Goal: Find specific page/section: Find specific page/section

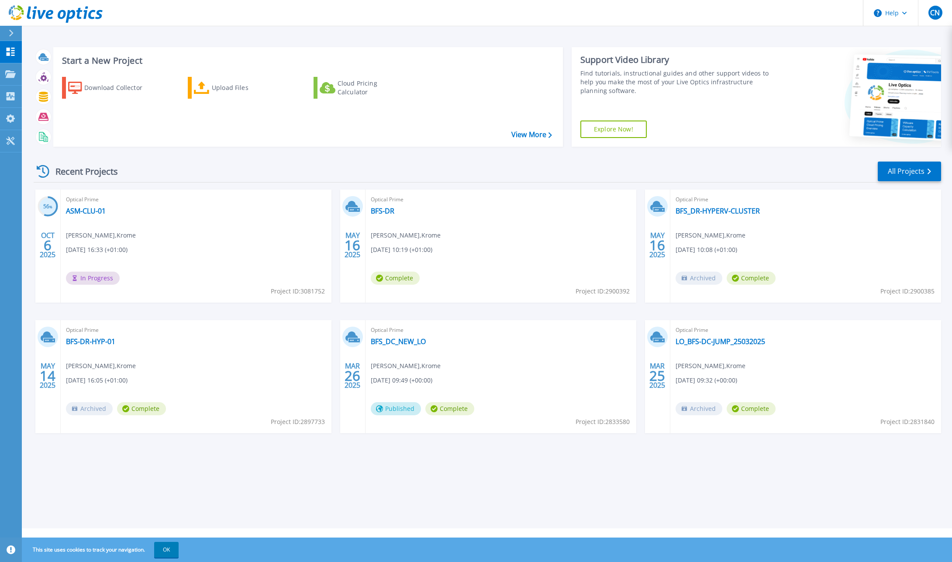
click at [43, 169] on icon at bounding box center [43, 171] width 13 height 13
click at [10, 69] on link "Projects Projects" at bounding box center [11, 74] width 22 height 22
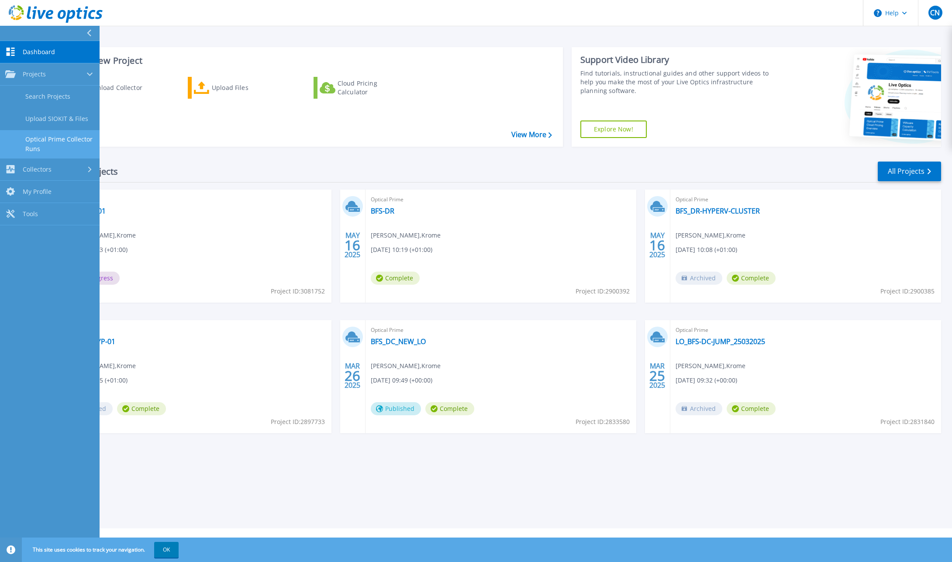
click at [40, 141] on link "Optical Prime Collector Runs" at bounding box center [50, 144] width 100 height 28
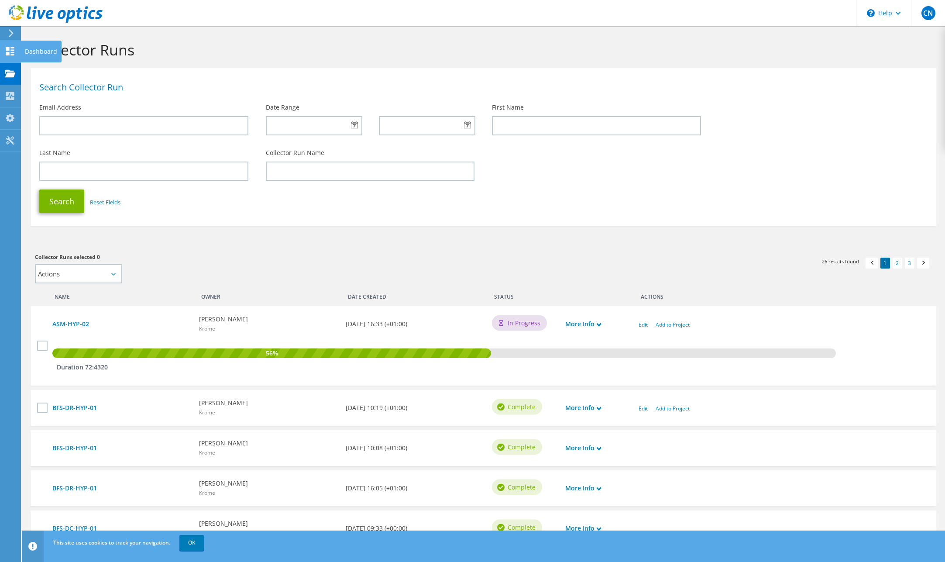
click at [9, 51] on icon at bounding box center [10, 51] width 10 height 8
